Goal: Information Seeking & Learning: Learn about a topic

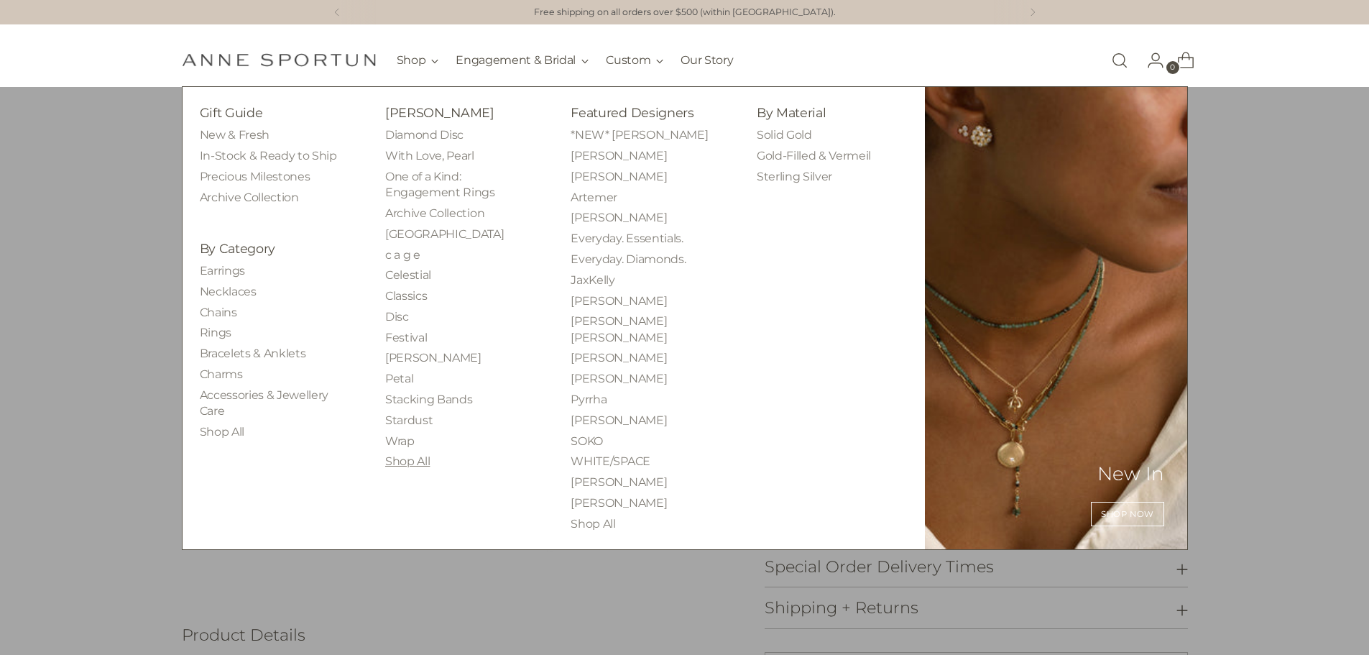
click at [393, 461] on link "Shop All" at bounding box center [407, 461] width 45 height 14
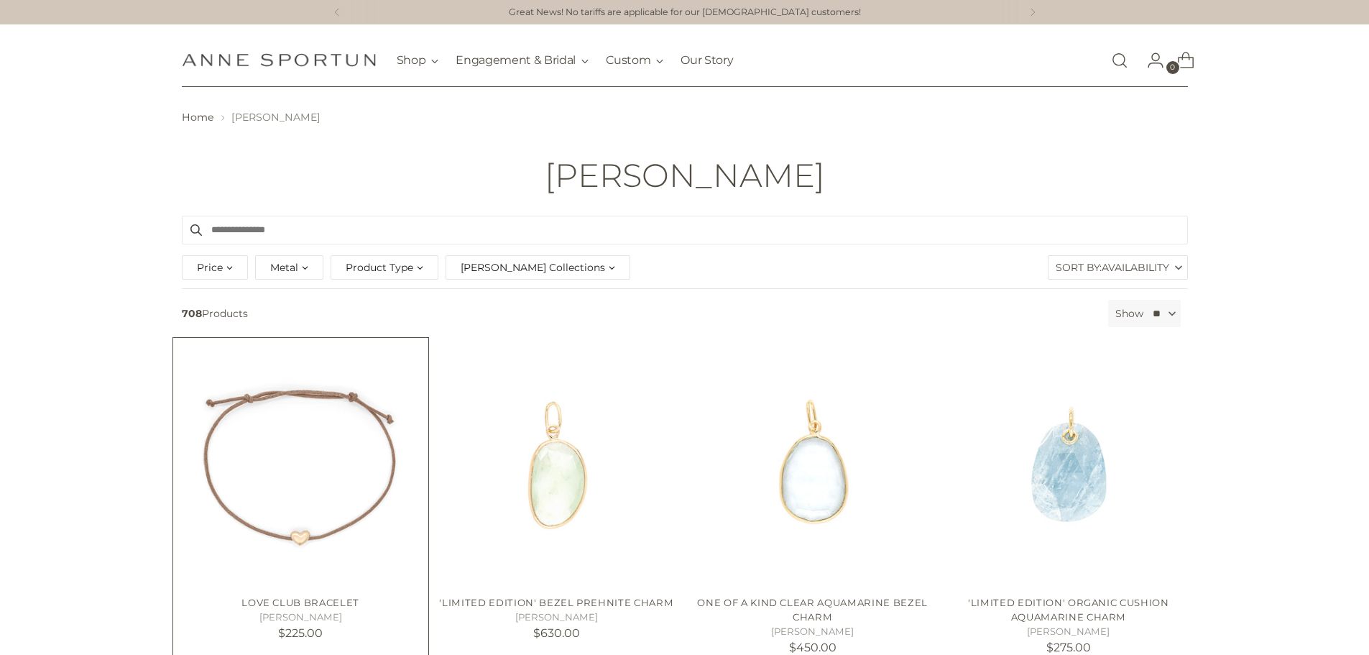
click at [0, 0] on img "Love Club Bracelet" at bounding box center [0, 0] width 0 height 0
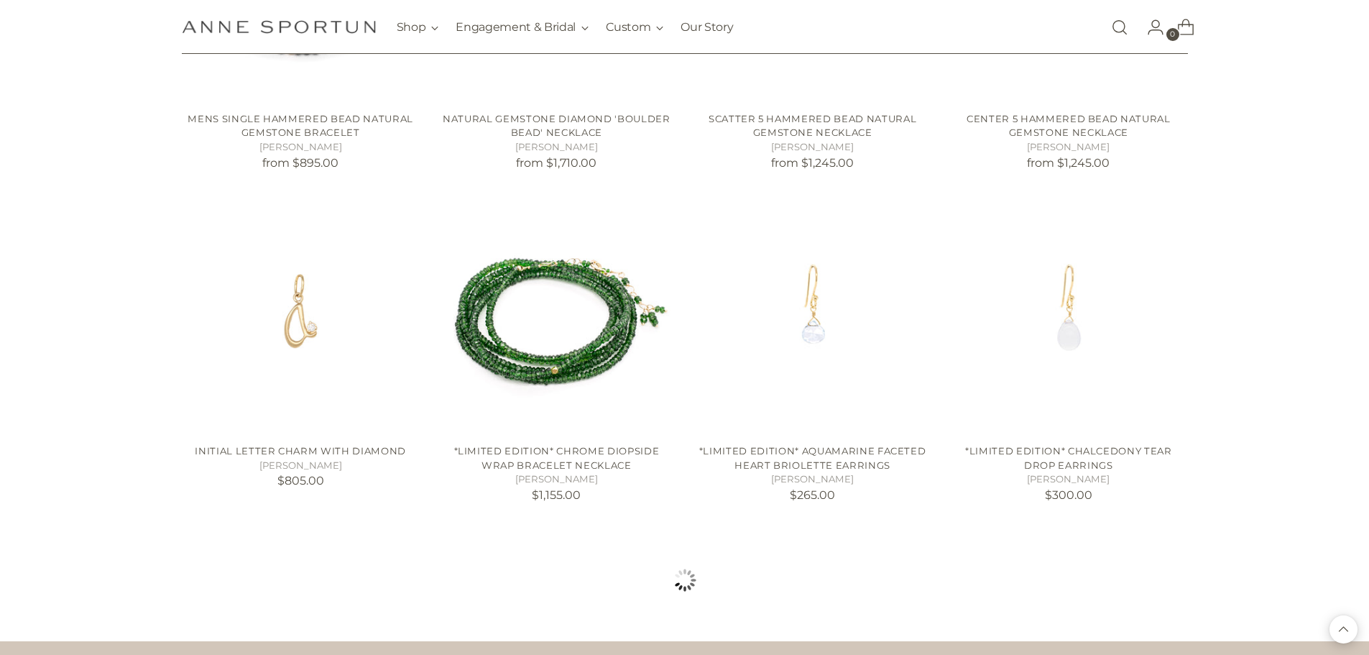
scroll to position [1221, 0]
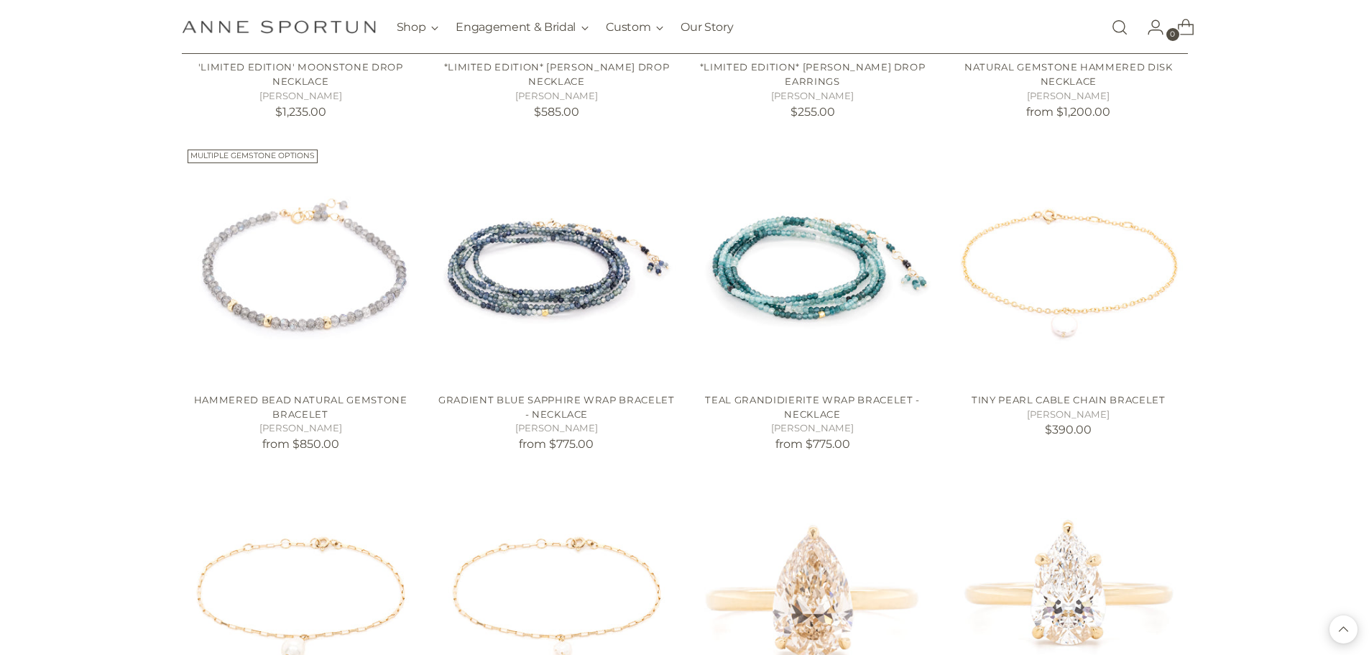
scroll to position [2730, 0]
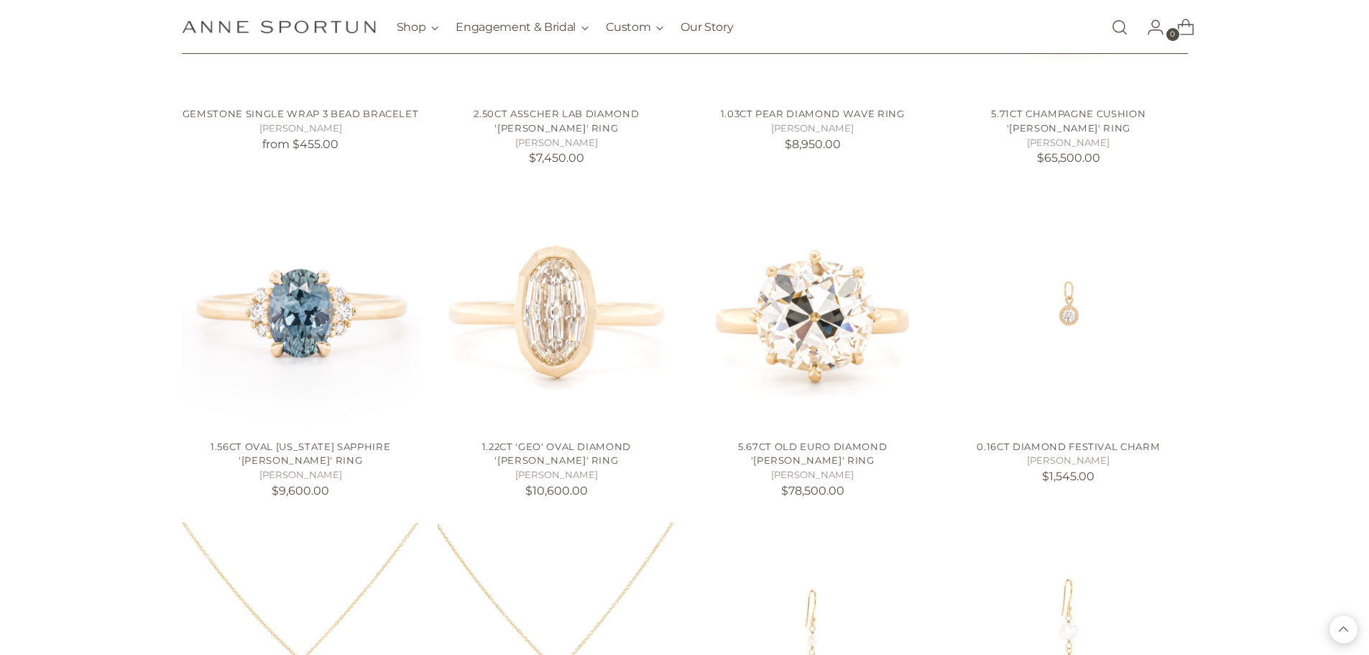
scroll to position [3808, 0]
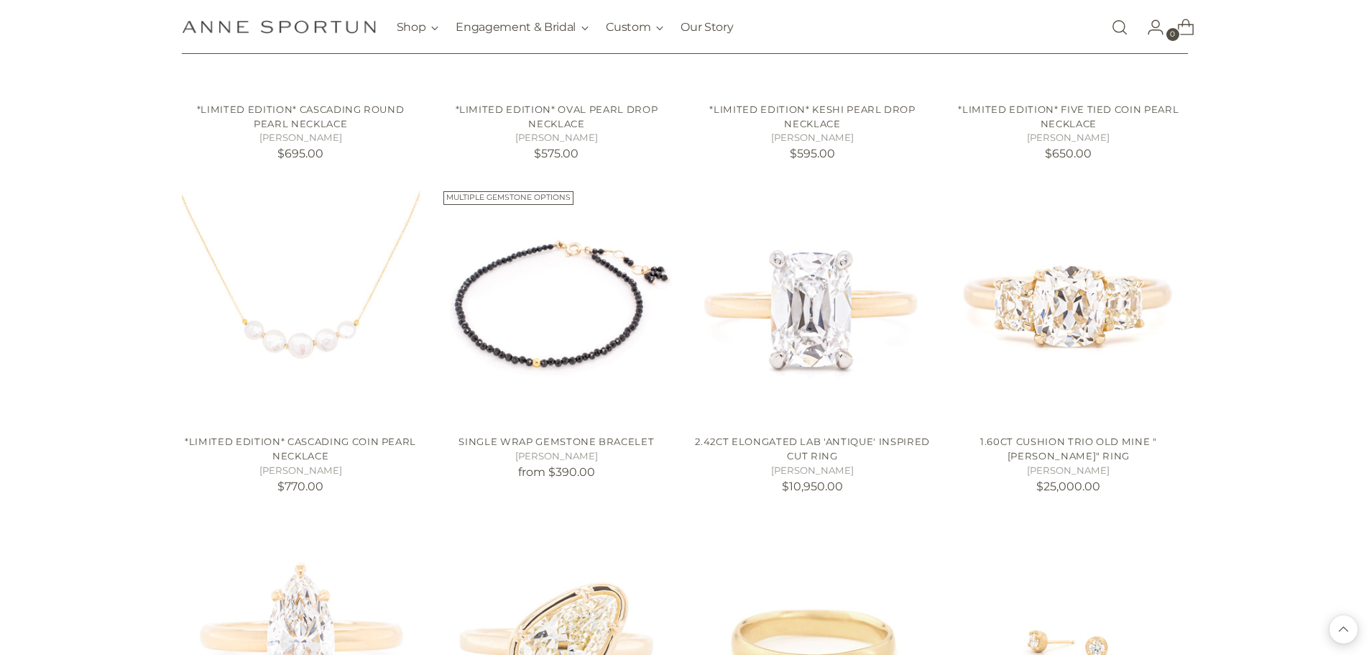
scroll to position [5173, 0]
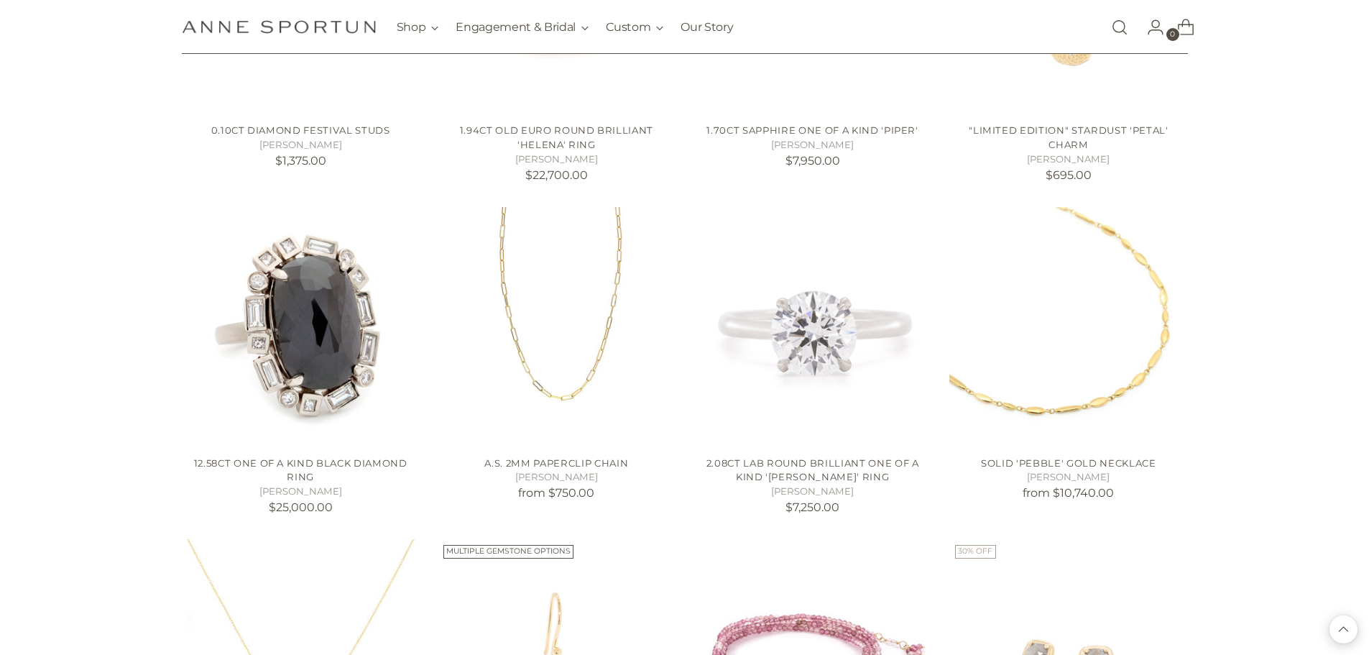
scroll to position [6107, 0]
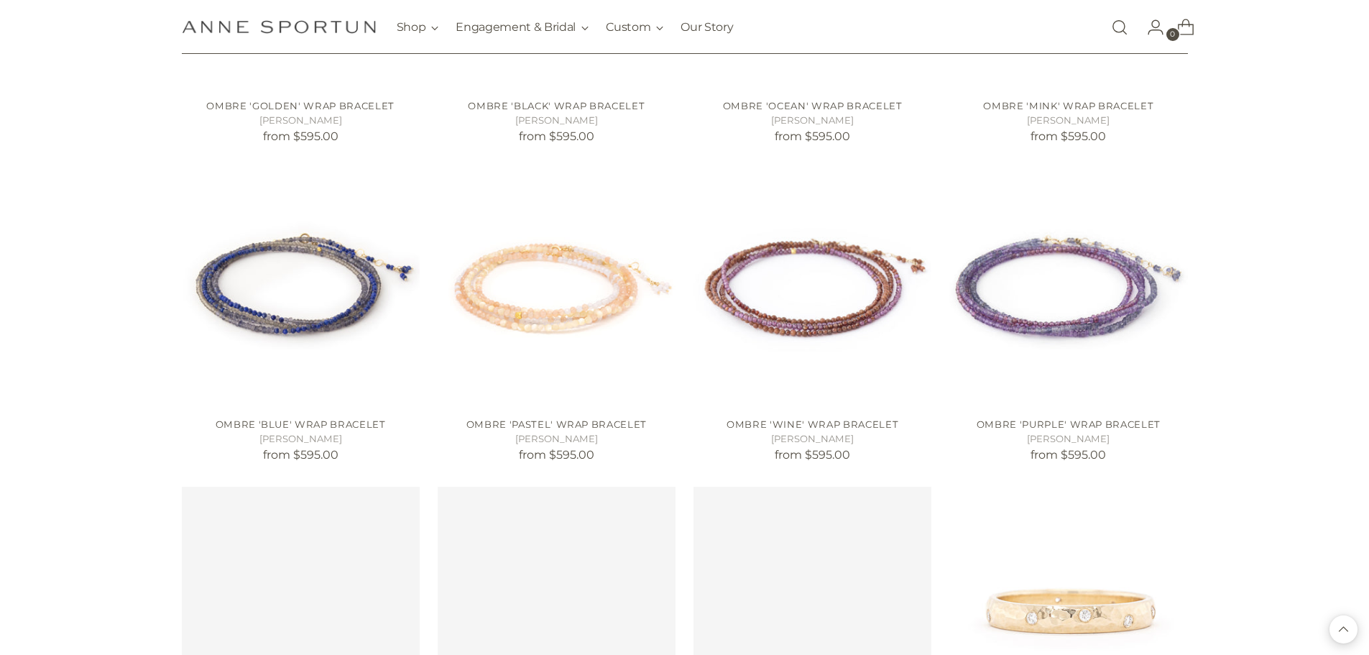
scroll to position [7688, 0]
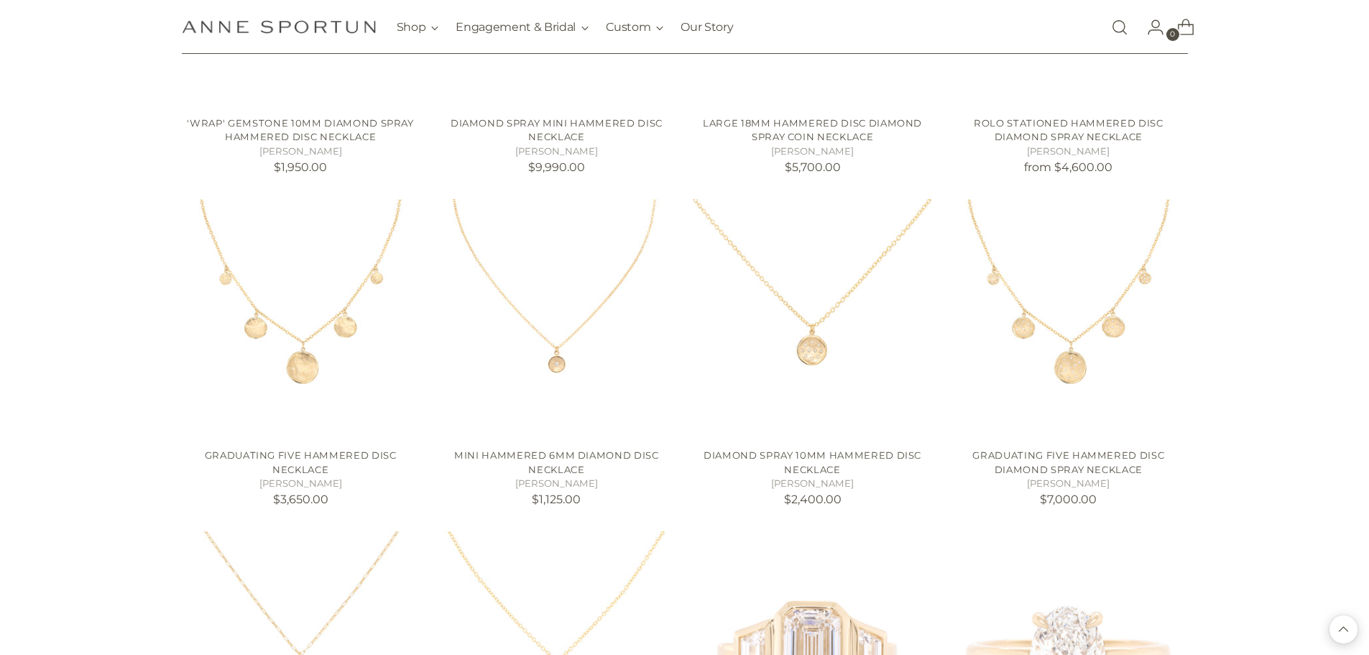
scroll to position [10633, 0]
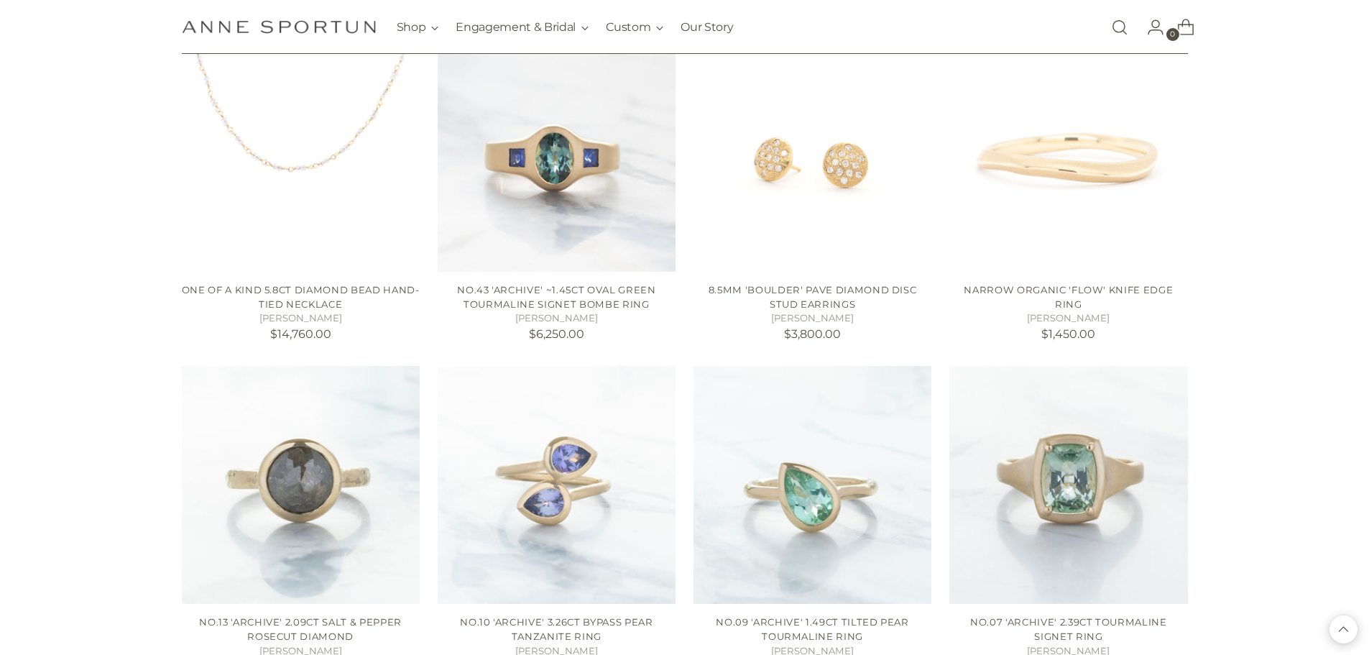
scroll to position [11064, 0]
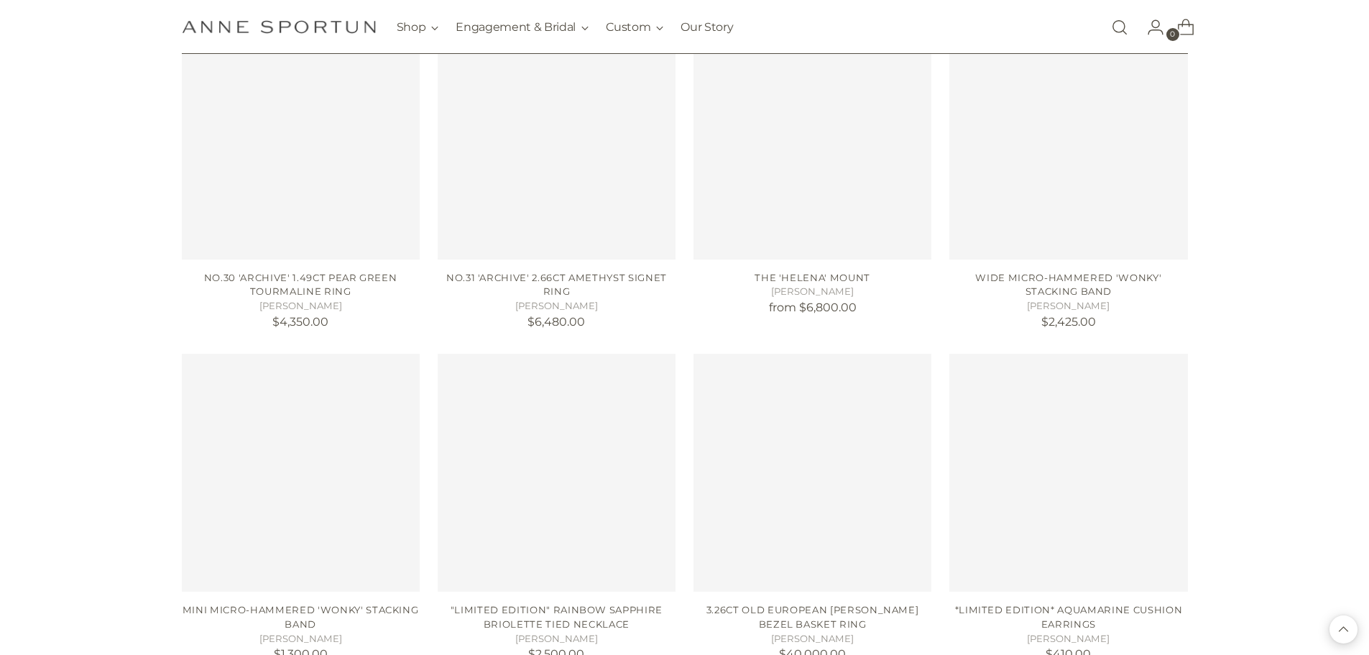
scroll to position [12932, 0]
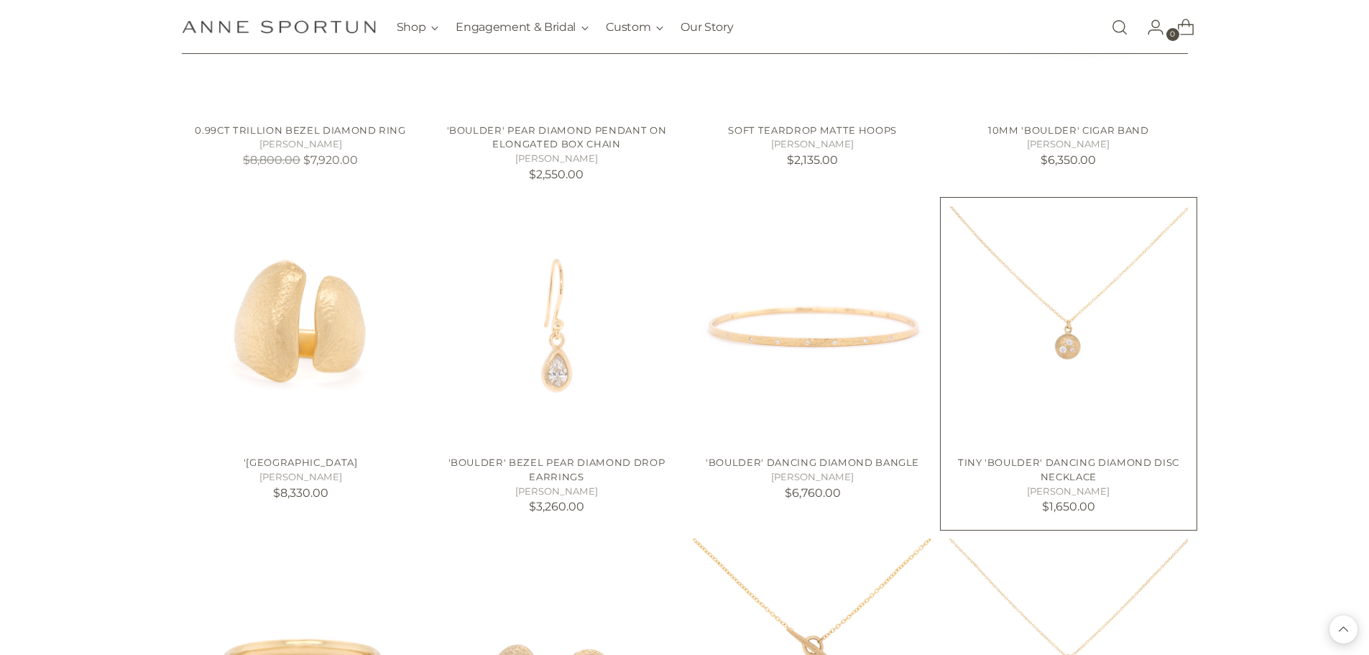
scroll to position [14082, 0]
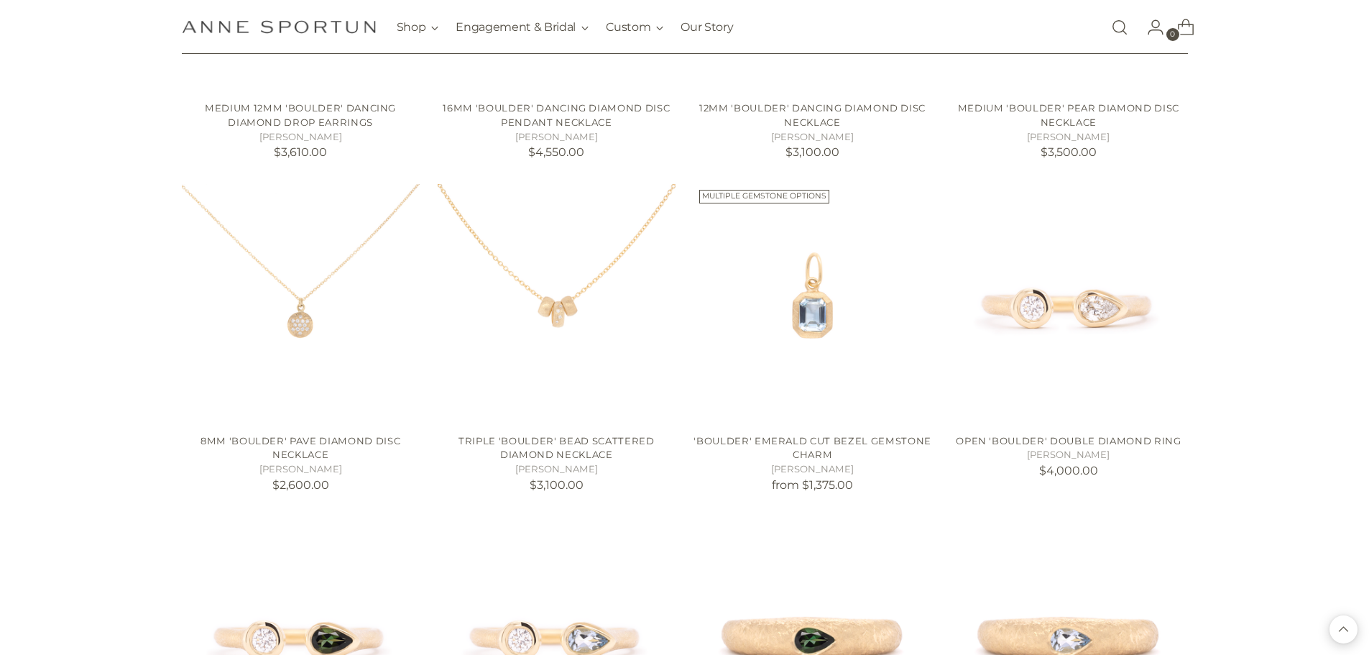
scroll to position [15734, 0]
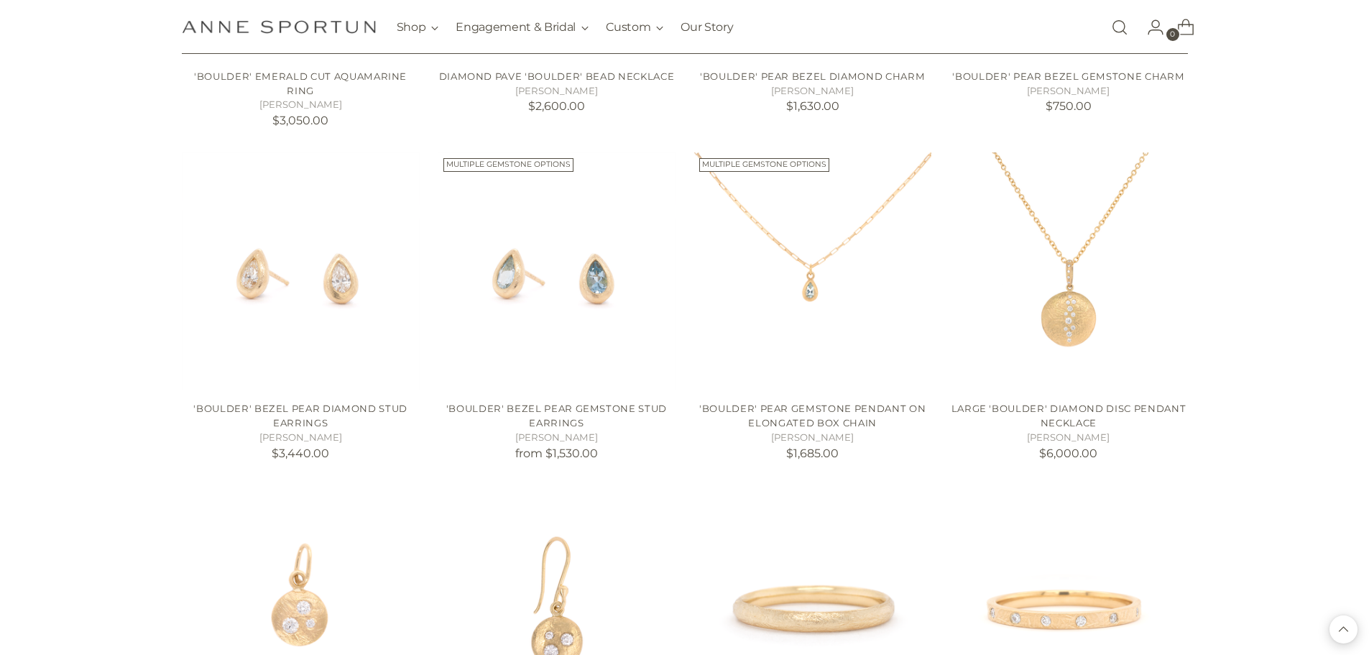
scroll to position [16956, 0]
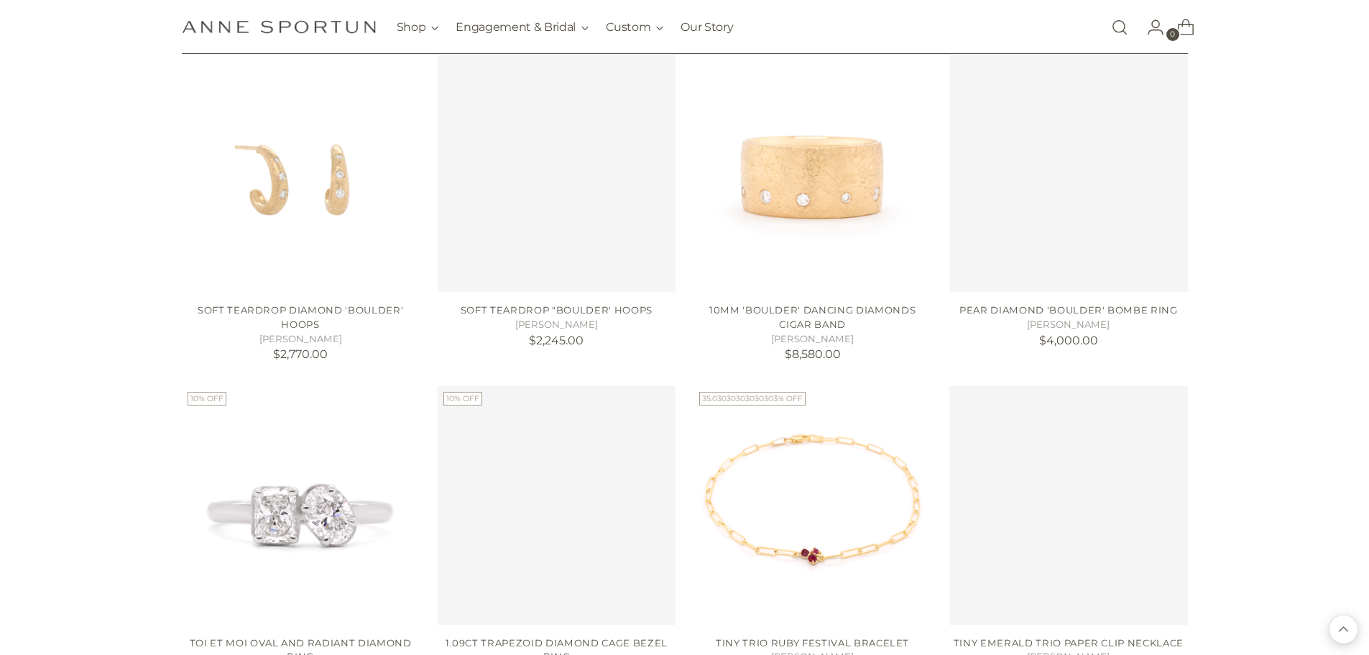
scroll to position [18249, 0]
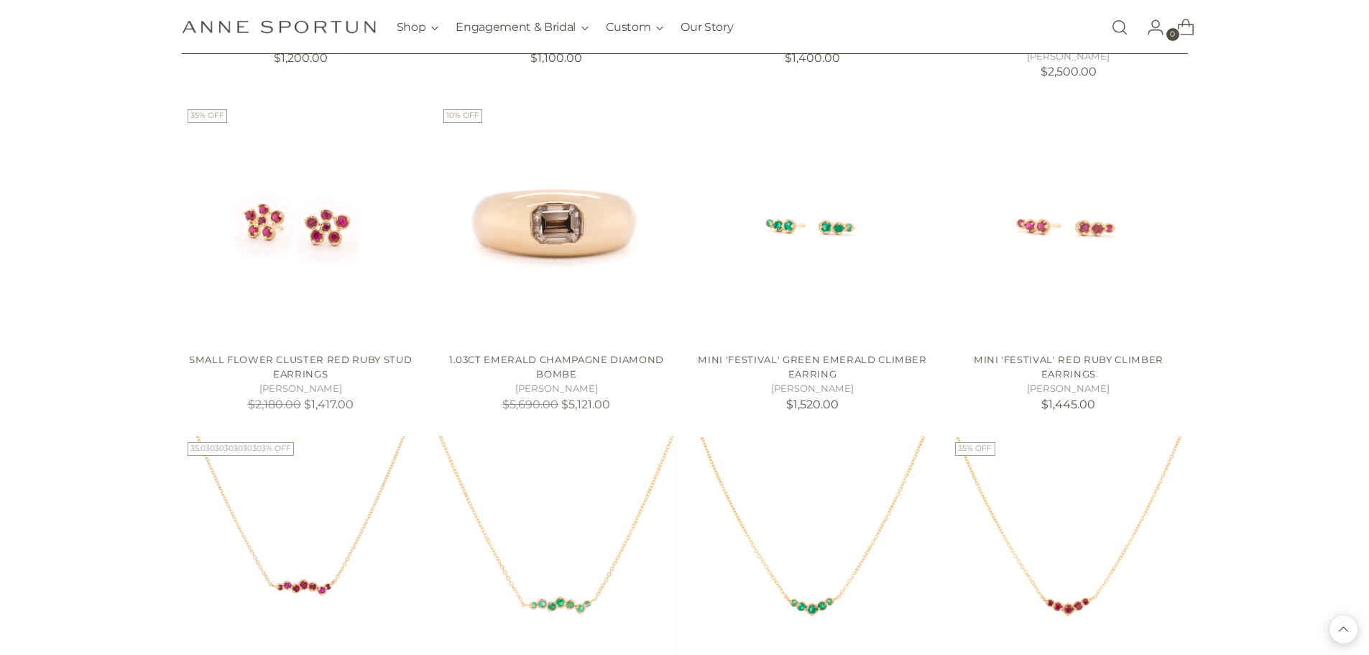
scroll to position [19111, 0]
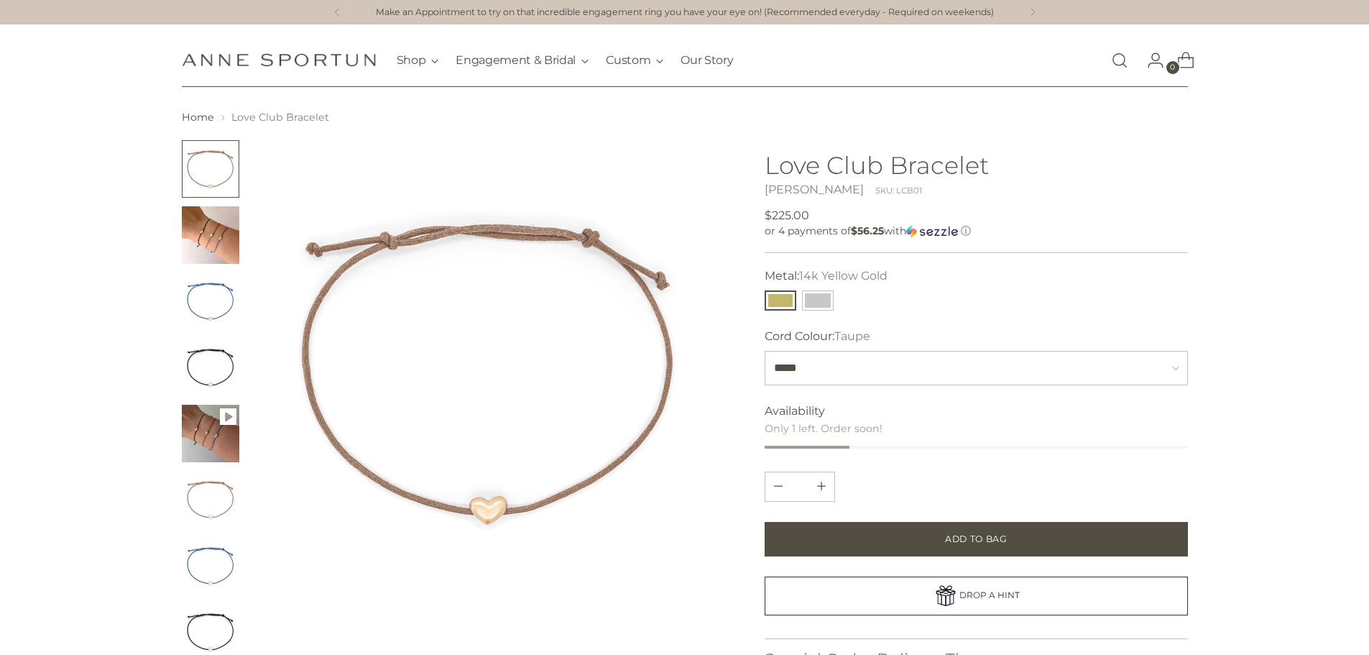
click at [244, 359] on div at bounding box center [451, 400] width 538 height 520
click at [195, 358] on img "Change image to image 4" at bounding box center [210, 366] width 57 height 57
